Goal: Use online tool/utility: Utilize a website feature to perform a specific function

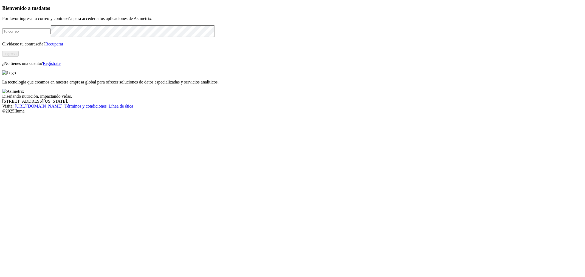
type input "[PERSON_NAME][EMAIL_ADDRESS][DOMAIN_NAME]"
click at [19, 57] on button "Ingresa" at bounding box center [10, 54] width 16 height 6
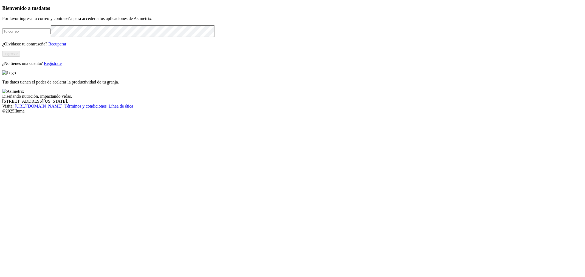
type input "[PERSON_NAME][EMAIL_ADDRESS][DOMAIN_NAME]"
click at [20, 57] on button "Ingresar" at bounding box center [11, 54] width 18 height 6
